Goal: Check status

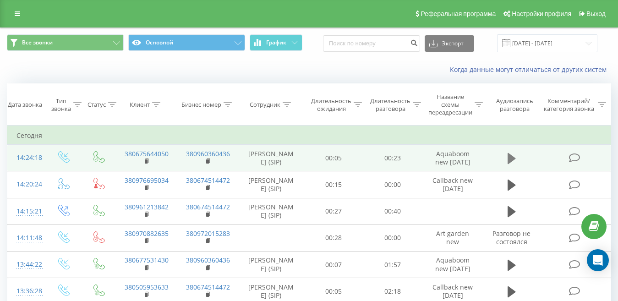
click at [511, 158] on icon at bounding box center [511, 158] width 8 height 13
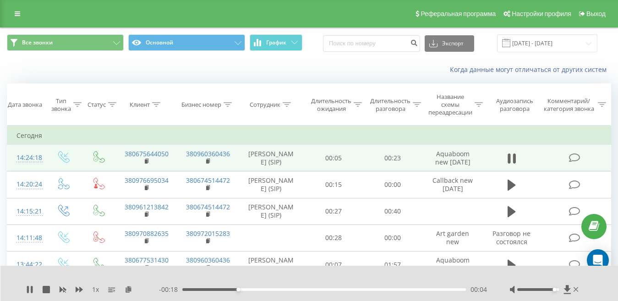
drag, startPoint x: 539, startPoint y: 289, endPoint x: 555, endPoint y: 291, distance: 15.7
click at [555, 291] on div at bounding box center [544, 289] width 70 height 9
click at [362, 288] on div "00:09" at bounding box center [323, 289] width 283 height 3
click at [416, 288] on div "00:15" at bounding box center [323, 289] width 283 height 3
click at [447, 288] on div "00:19" at bounding box center [323, 289] width 283 height 3
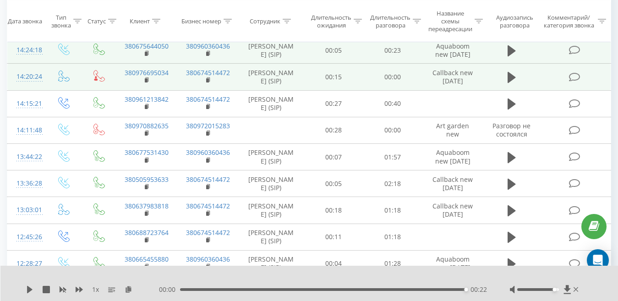
scroll to position [92, 0]
